Goal: Contribute content

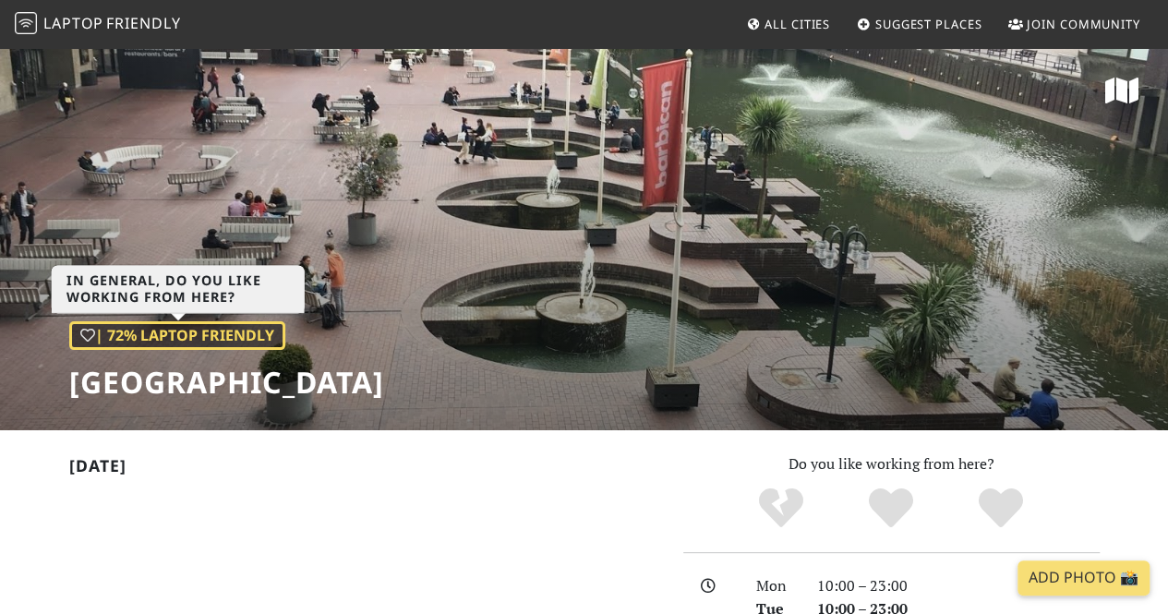
click at [148, 337] on div "| 72% Laptop Friendly" at bounding box center [177, 336] width 216 height 30
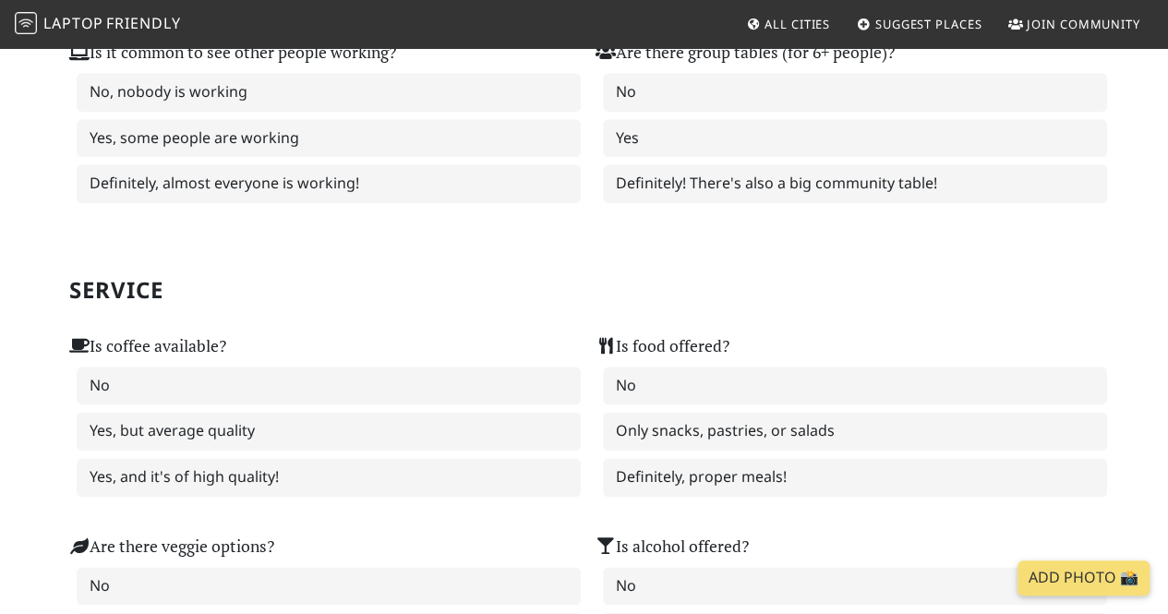
scroll to position [940, 0]
